Goal: Task Accomplishment & Management: Use online tool/utility

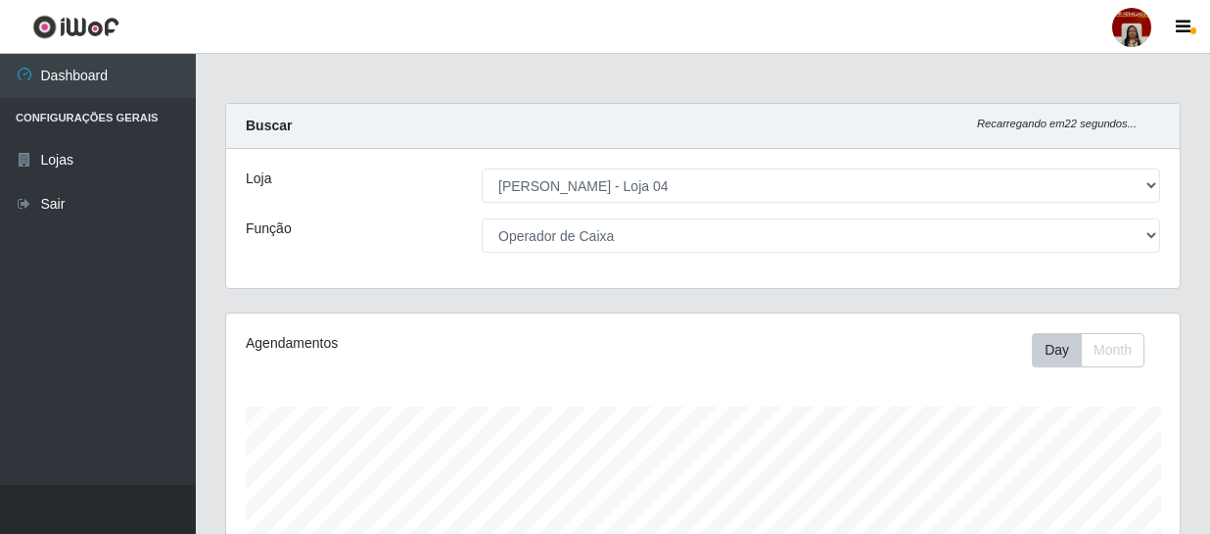
select select "251"
select select "22"
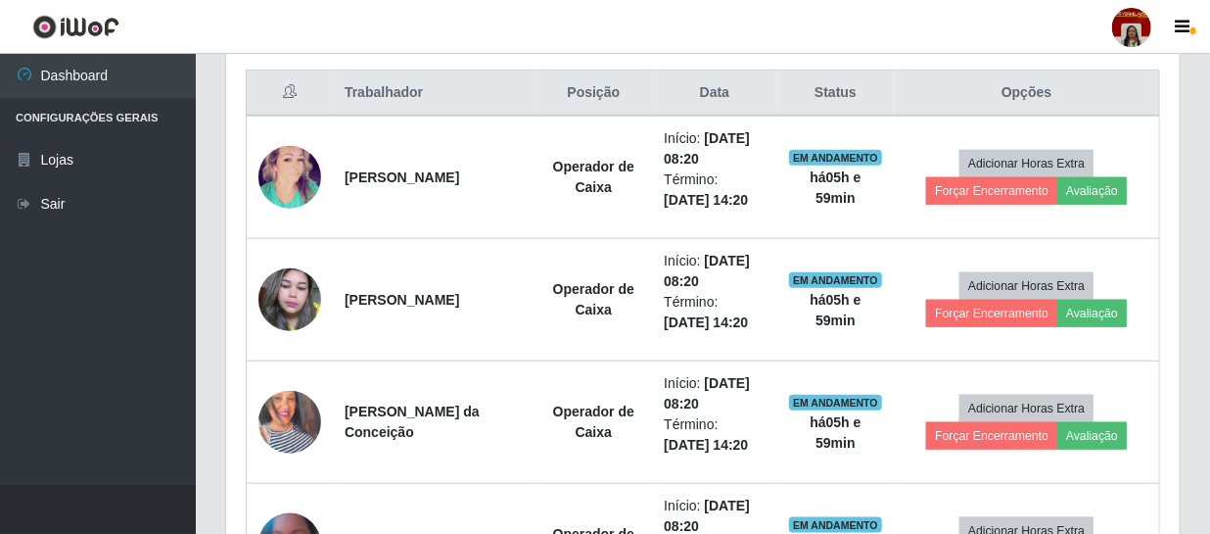
scroll to position [774, 0]
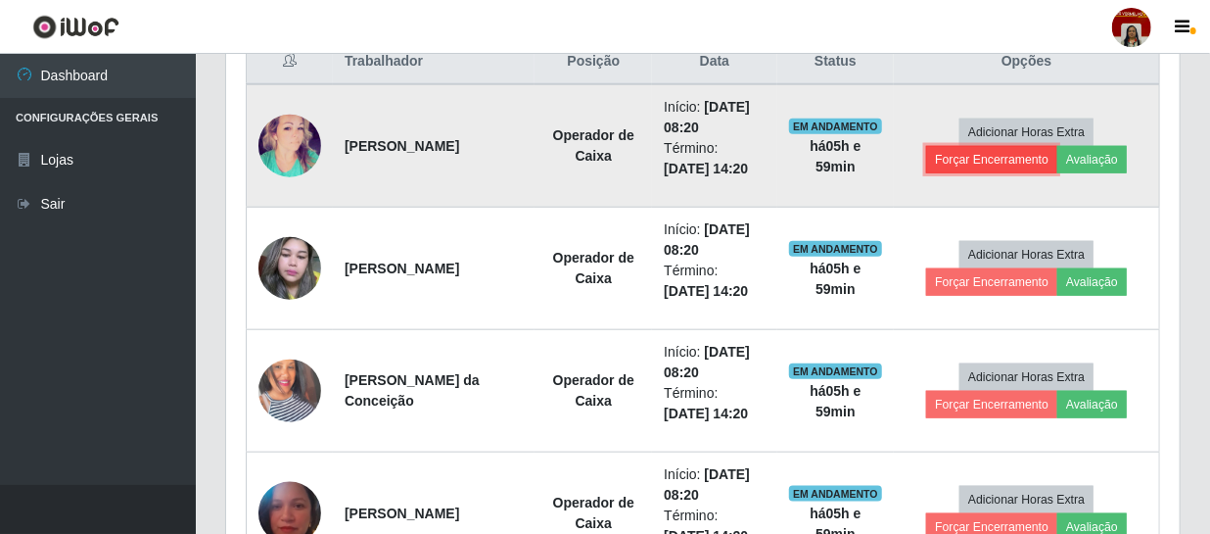
click at [1025, 157] on button "Forçar Encerramento" at bounding box center [991, 159] width 131 height 27
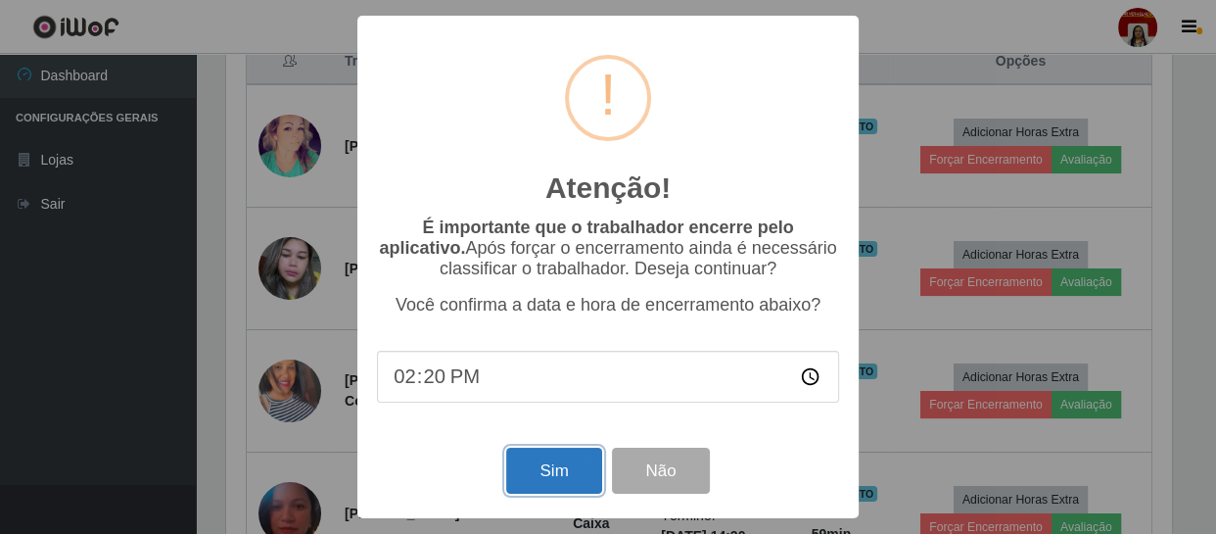
click at [556, 480] on button "Sim" at bounding box center [553, 471] width 95 height 46
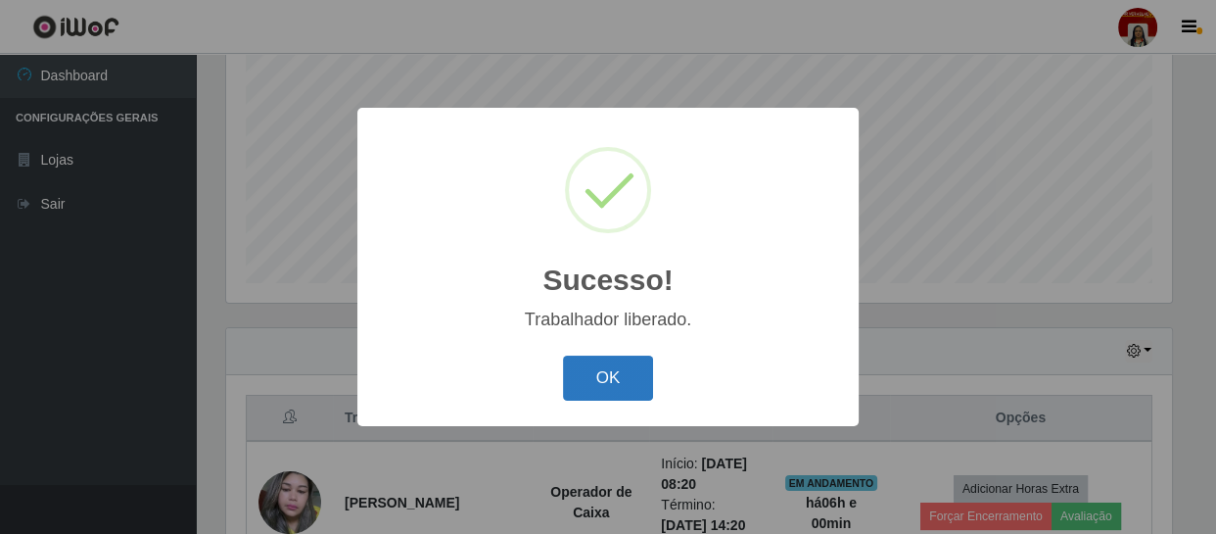
click at [639, 384] on button "OK" at bounding box center [608, 378] width 91 height 46
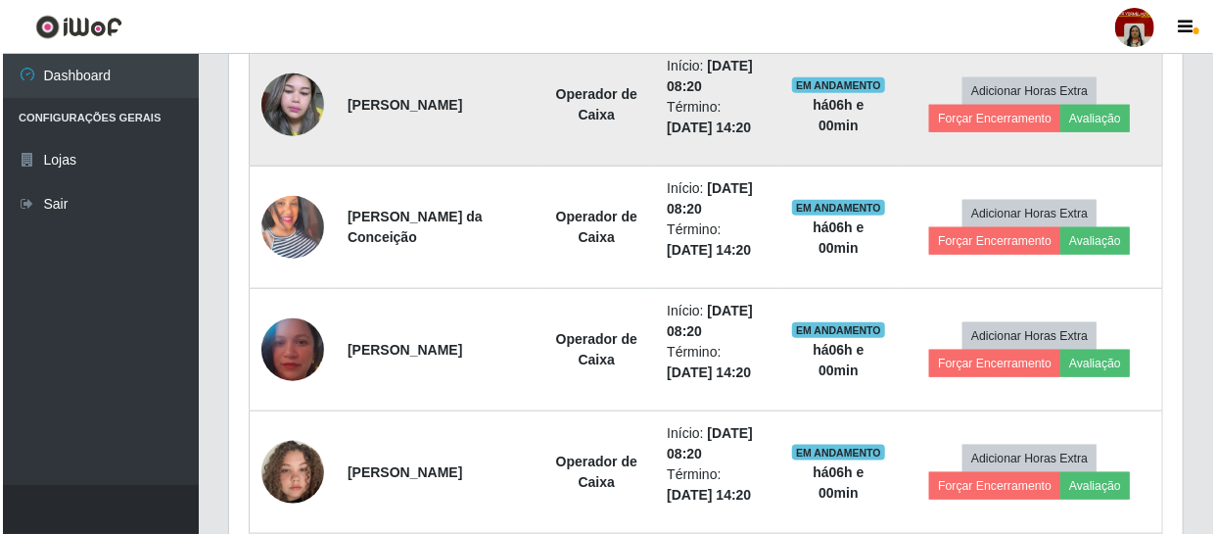
scroll to position [862, 0]
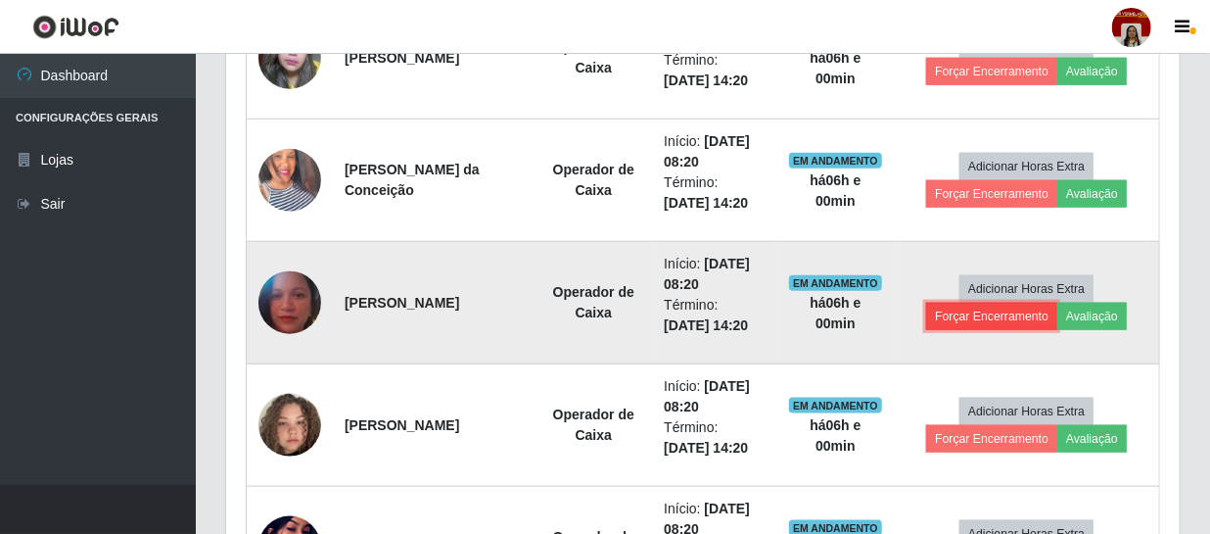
click at [1008, 313] on button "Forçar Encerramento" at bounding box center [991, 316] width 131 height 27
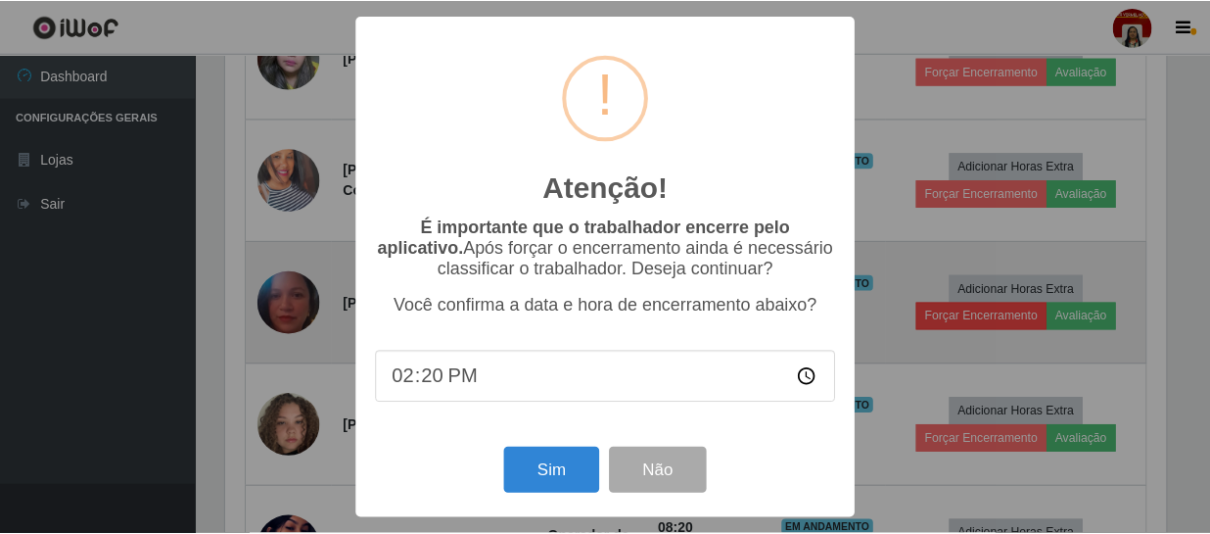
scroll to position [406, 945]
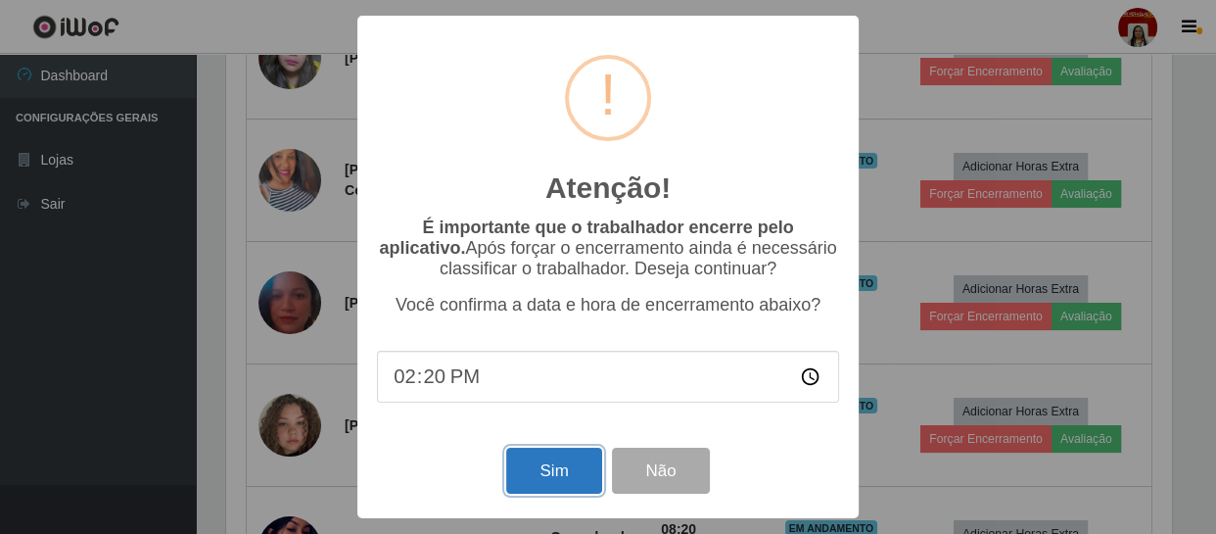
click at [578, 478] on button "Sim" at bounding box center [553, 471] width 95 height 46
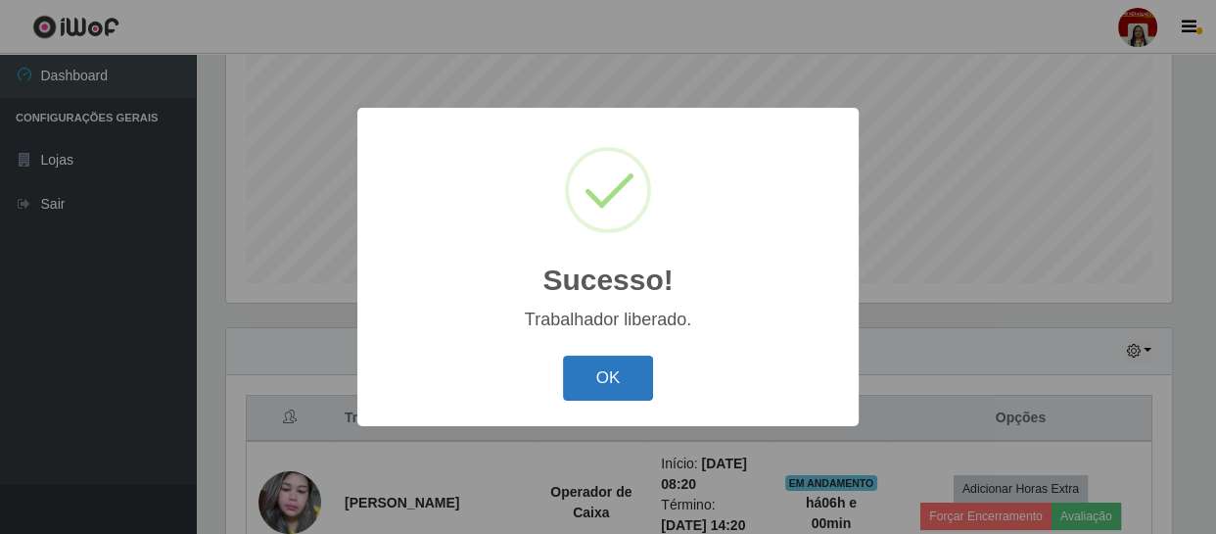
click at [619, 371] on button "OK" at bounding box center [608, 378] width 91 height 46
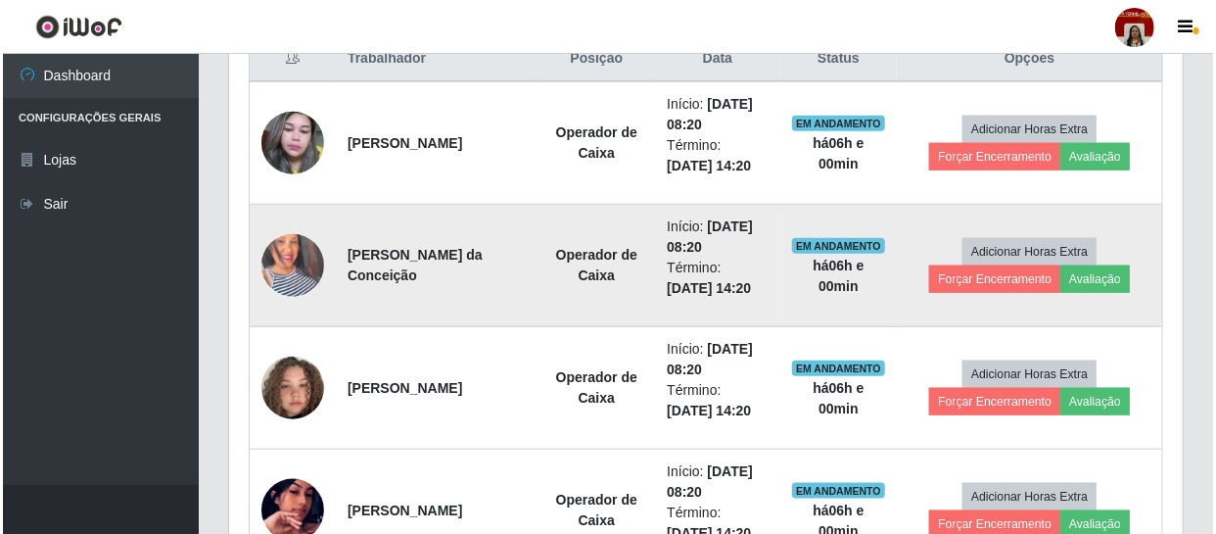
scroll to position [685, 0]
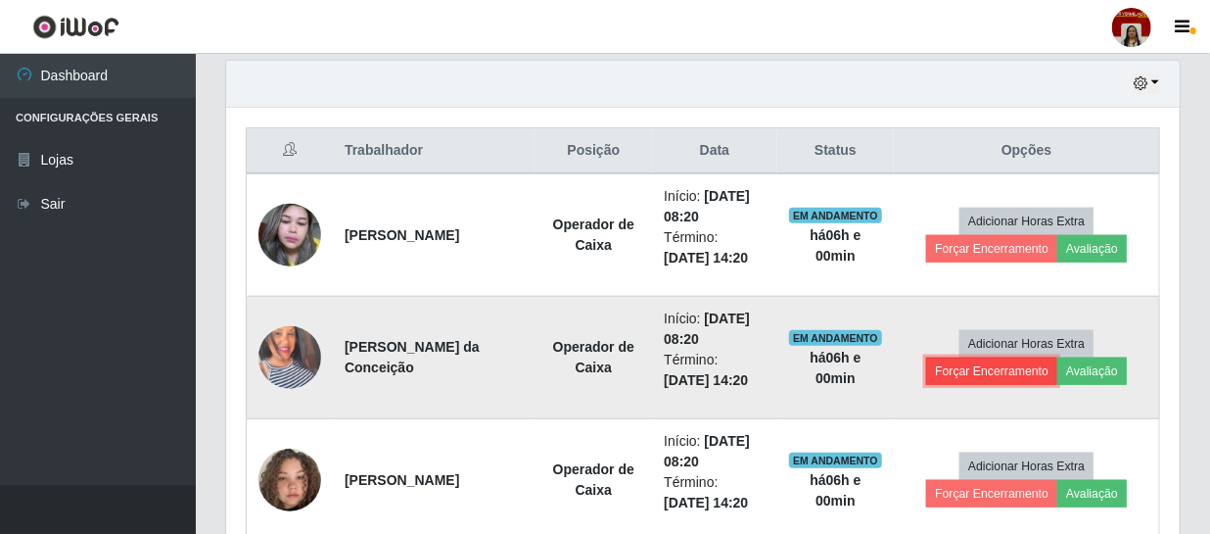
click at [968, 368] on button "Forçar Encerramento" at bounding box center [991, 370] width 131 height 27
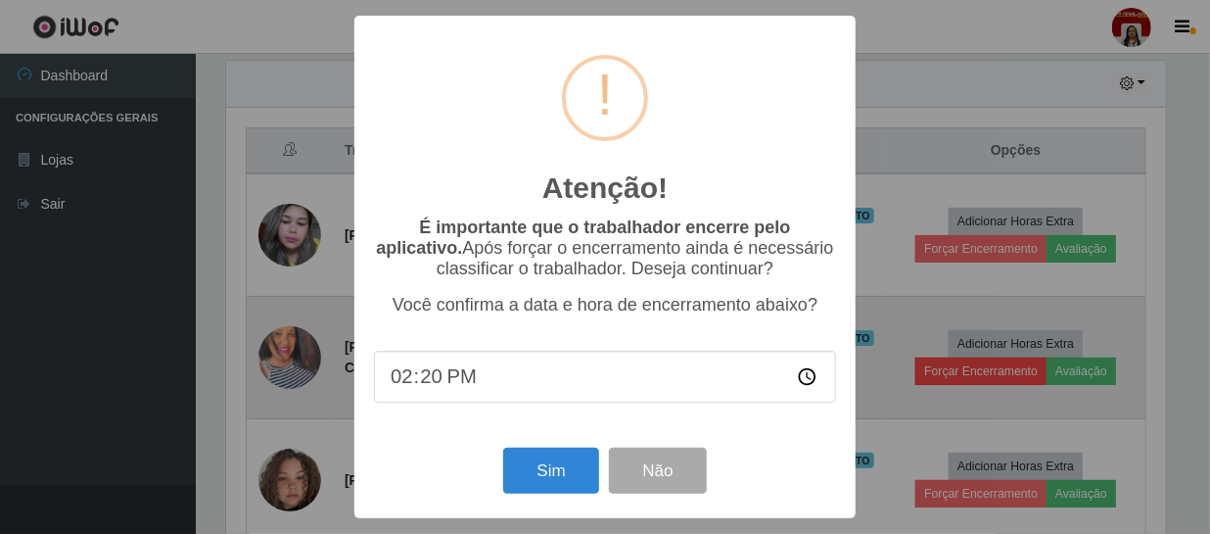
scroll to position [406, 945]
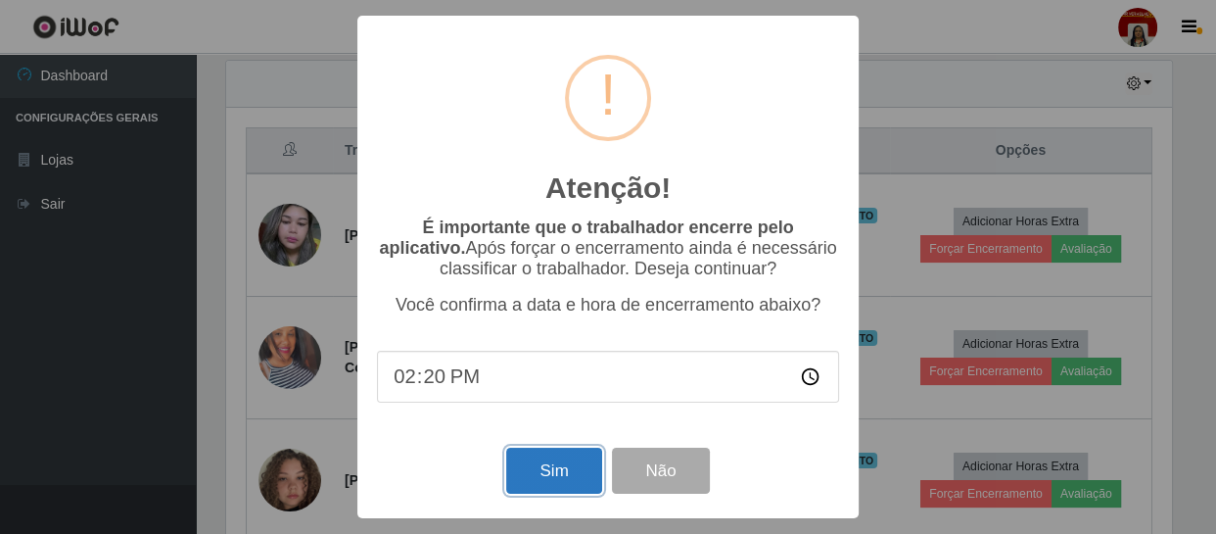
click at [543, 481] on button "Sim" at bounding box center [553, 471] width 95 height 46
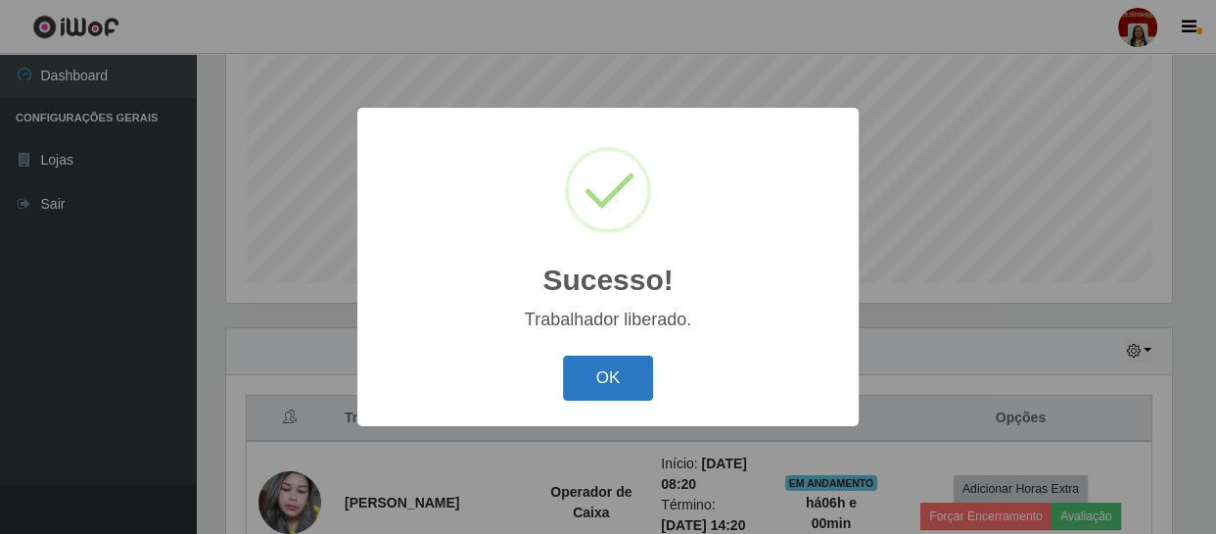
click at [601, 380] on button "OK" at bounding box center [608, 378] width 91 height 46
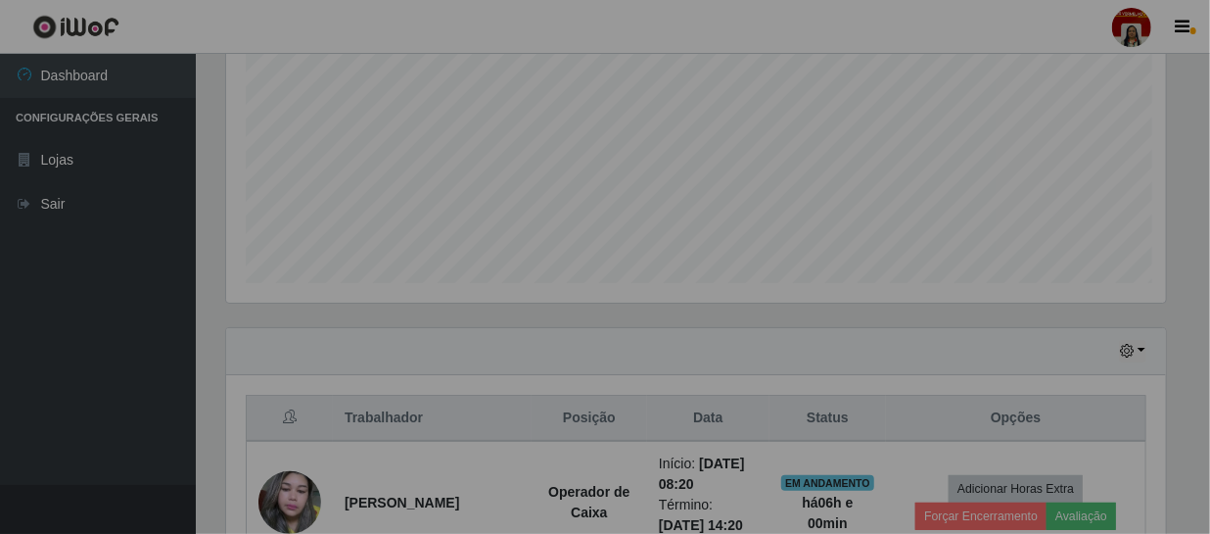
scroll to position [0, 0]
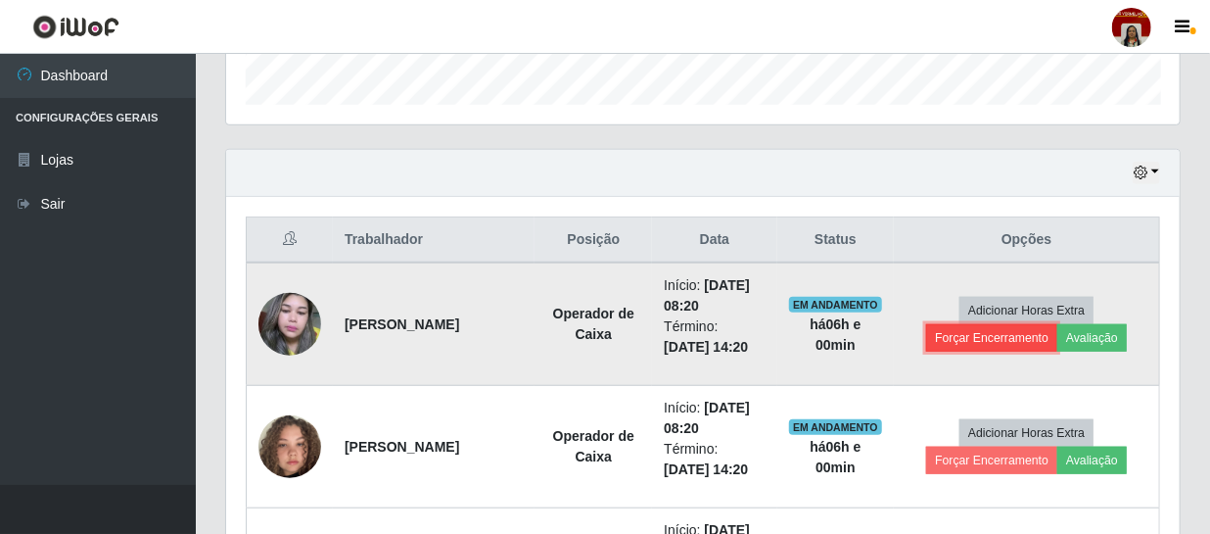
click at [1000, 341] on button "Forçar Encerramento" at bounding box center [991, 337] width 131 height 27
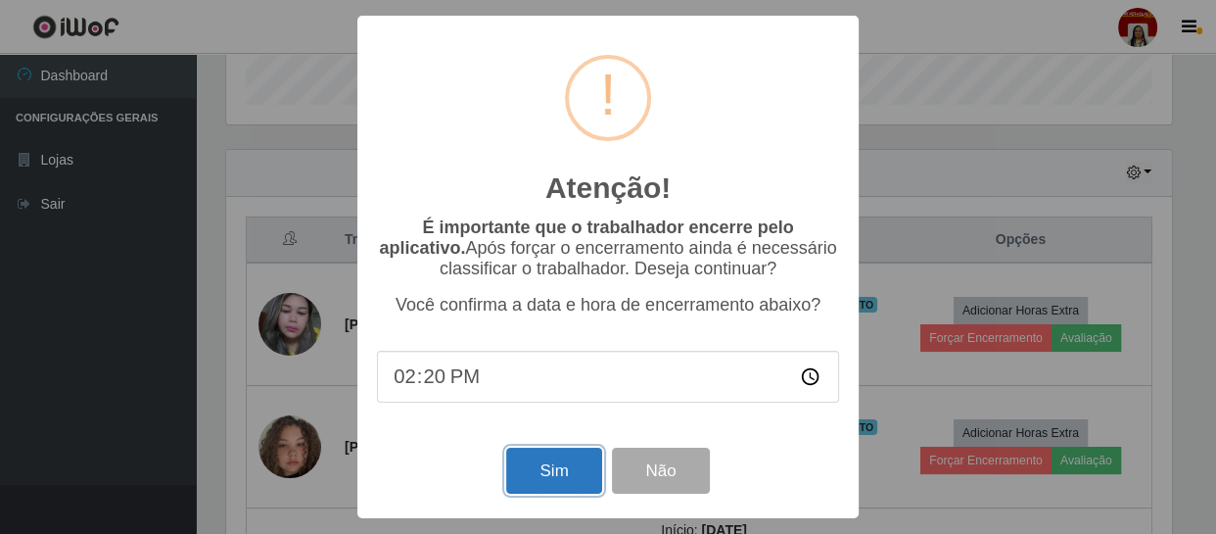
click at [559, 461] on button "Sim" at bounding box center [553, 471] width 95 height 46
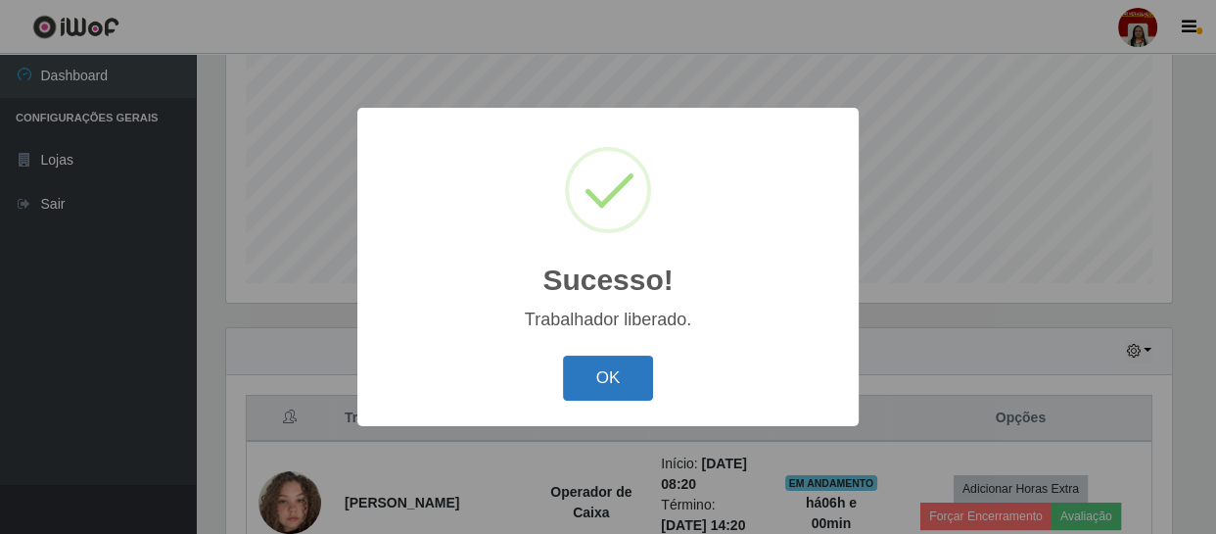
click at [604, 384] on button "OK" at bounding box center [608, 378] width 91 height 46
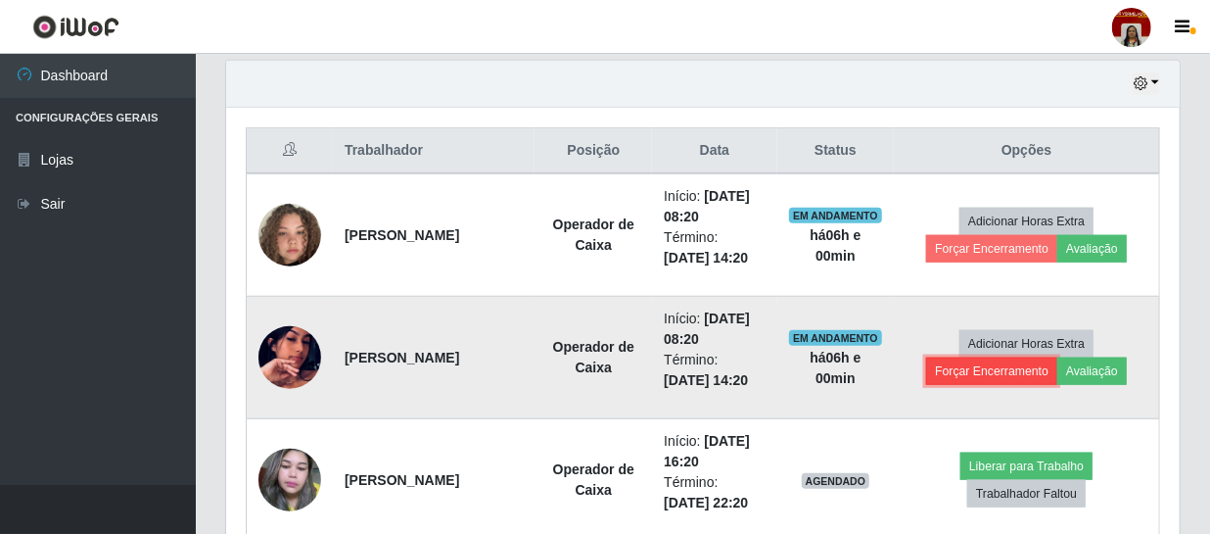
click at [1018, 373] on button "Forçar Encerramento" at bounding box center [991, 370] width 131 height 27
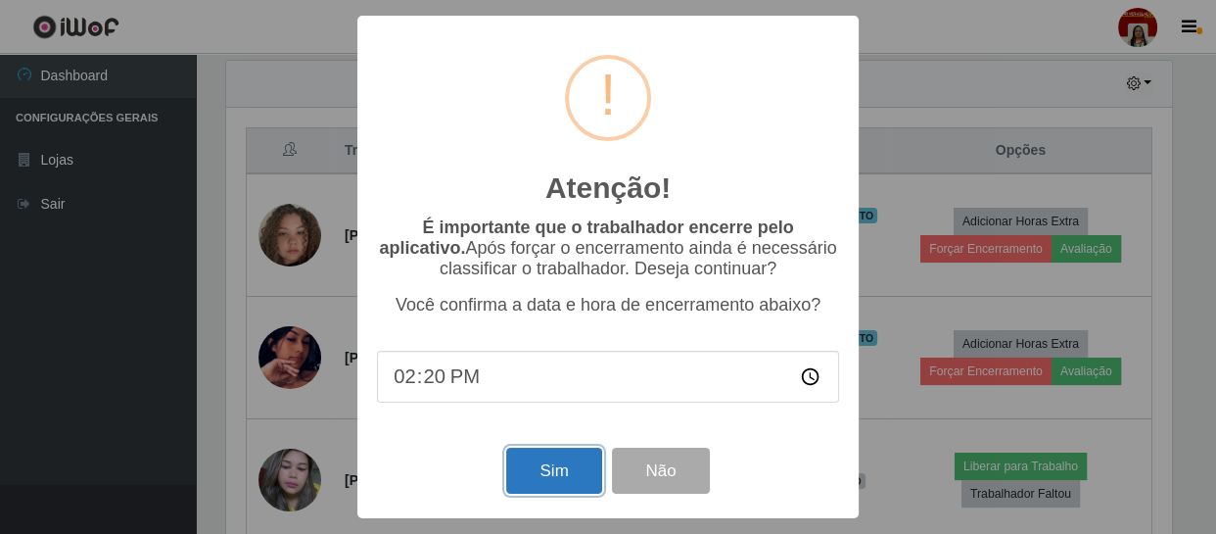
click at [559, 469] on button "Sim" at bounding box center [553, 471] width 95 height 46
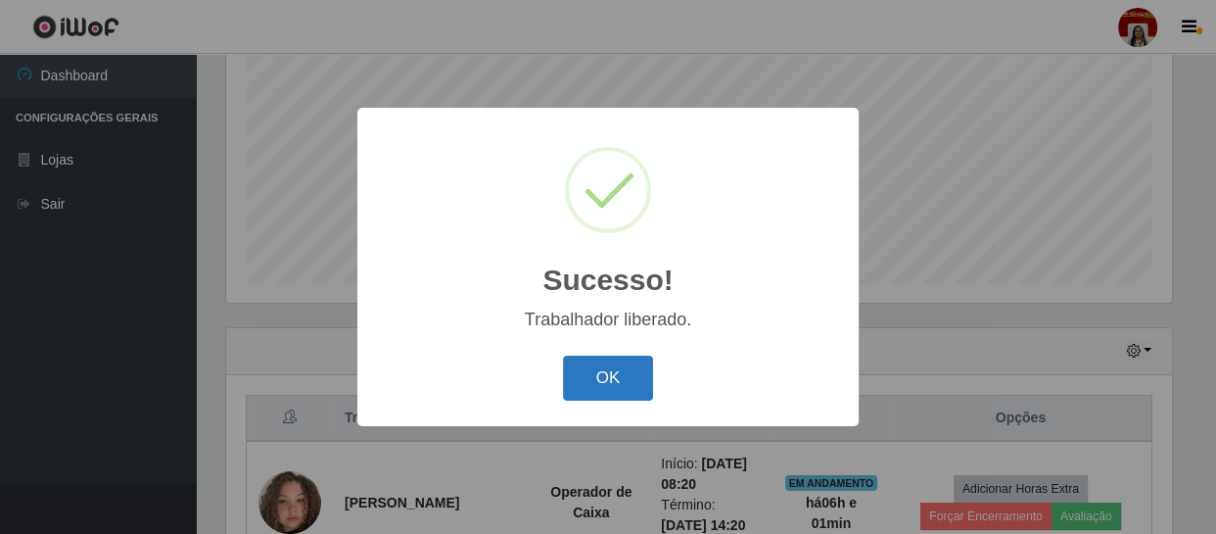
click at [616, 382] on button "OK" at bounding box center [608, 378] width 91 height 46
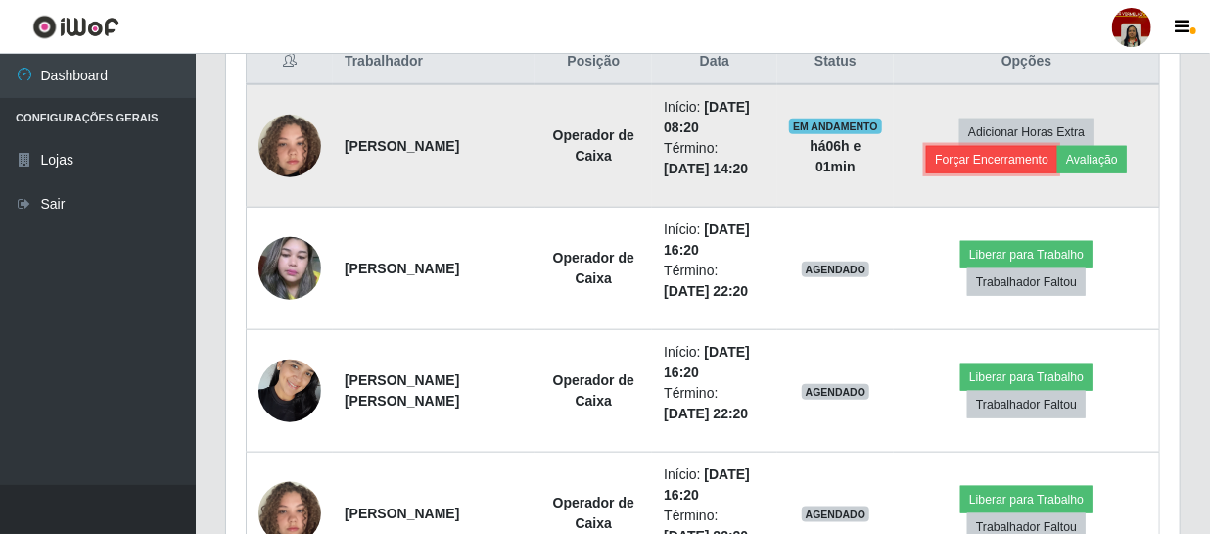
click at [991, 151] on button "Forçar Encerramento" at bounding box center [991, 159] width 131 height 27
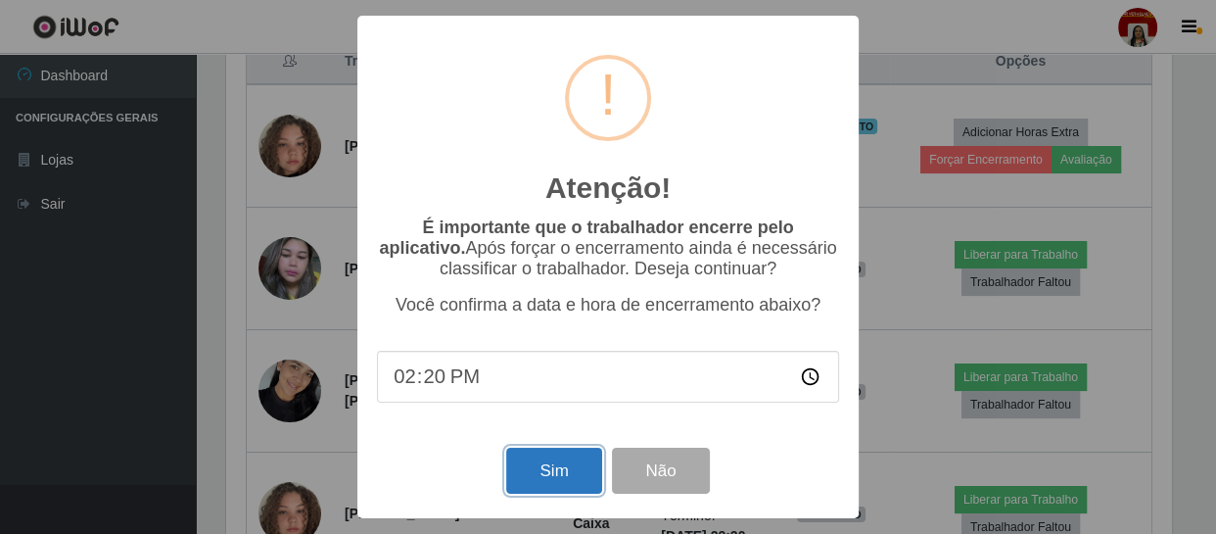
click at [555, 481] on button "Sim" at bounding box center [553, 471] width 95 height 46
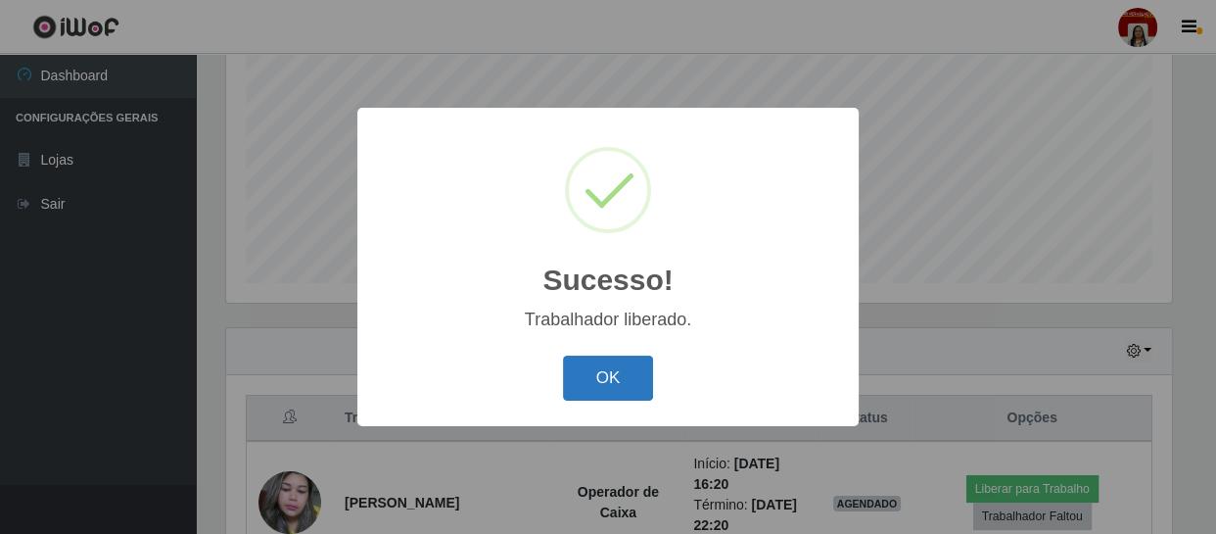
click at [576, 371] on button "OK" at bounding box center [608, 378] width 91 height 46
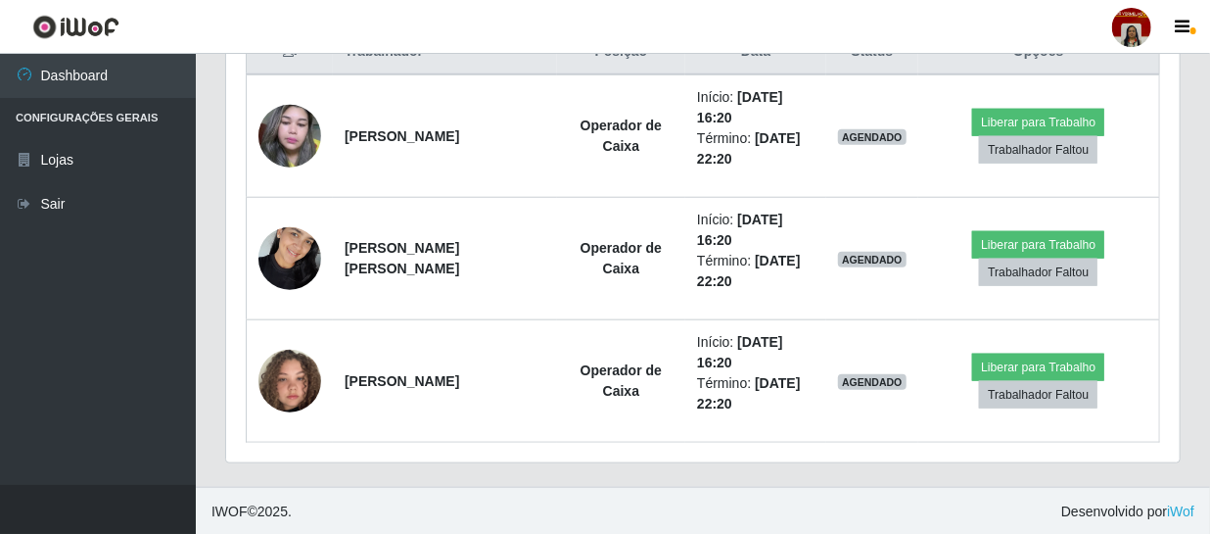
scroll to position [606, 0]
